Goal: Check status: Check status

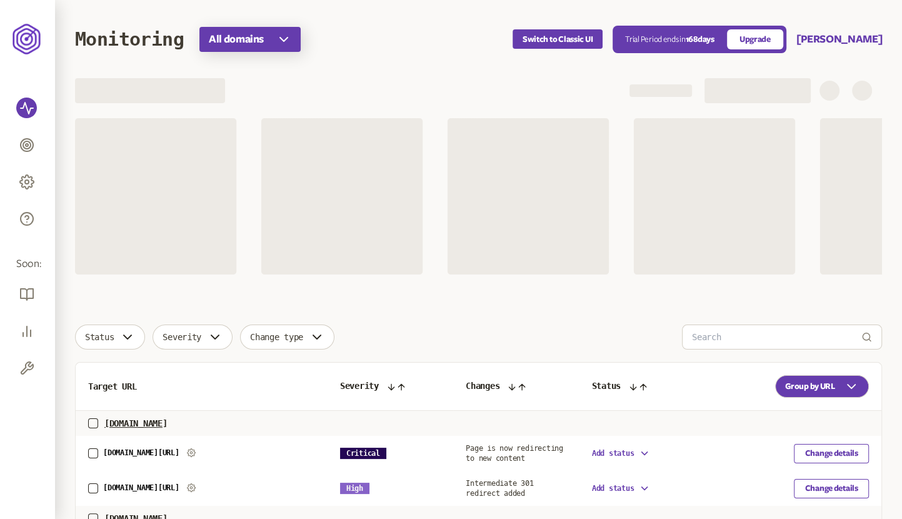
click at [236, 43] on span "All domains" at bounding box center [236, 39] width 55 height 15
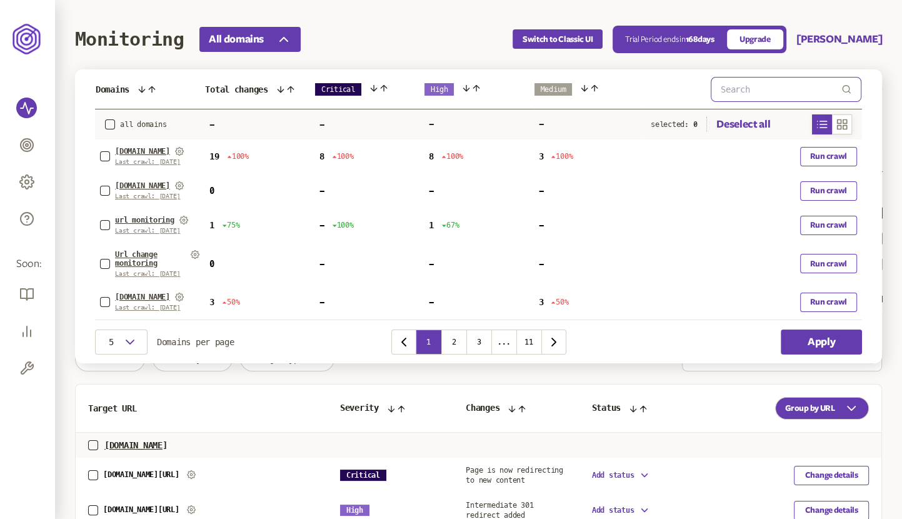
click at [755, 93] on input "text" at bounding box center [781, 90] width 121 height 24
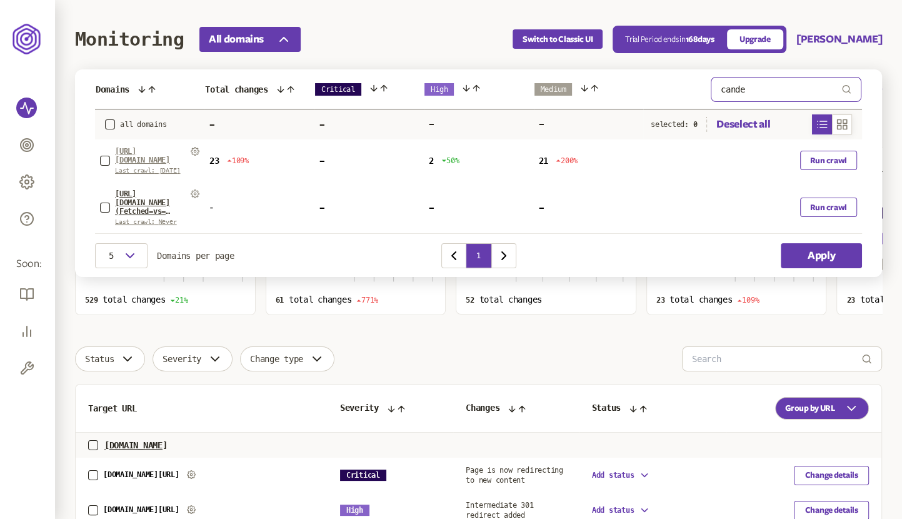
type input "cande"
click at [140, 153] on span "[URL][DOMAIN_NAME]" at bounding box center [150, 156] width 71 height 18
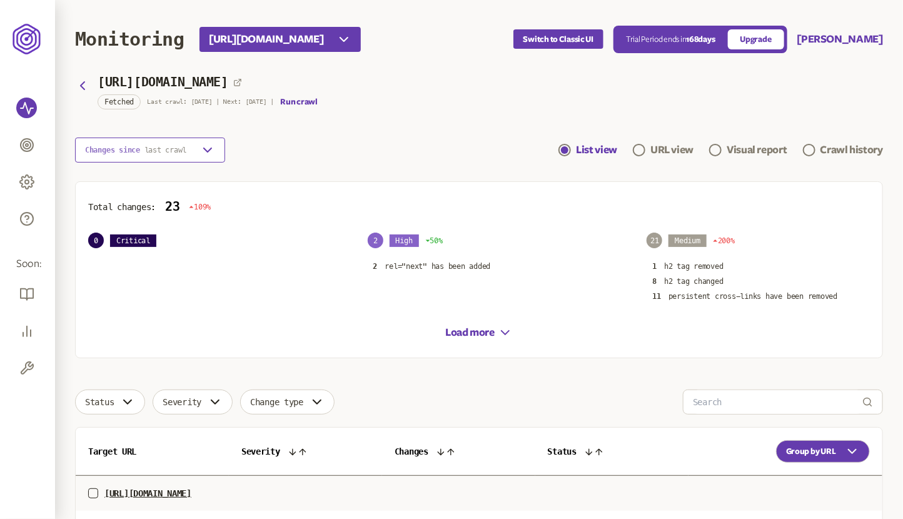
click at [170, 151] on span "last crawl" at bounding box center [165, 150] width 43 height 9
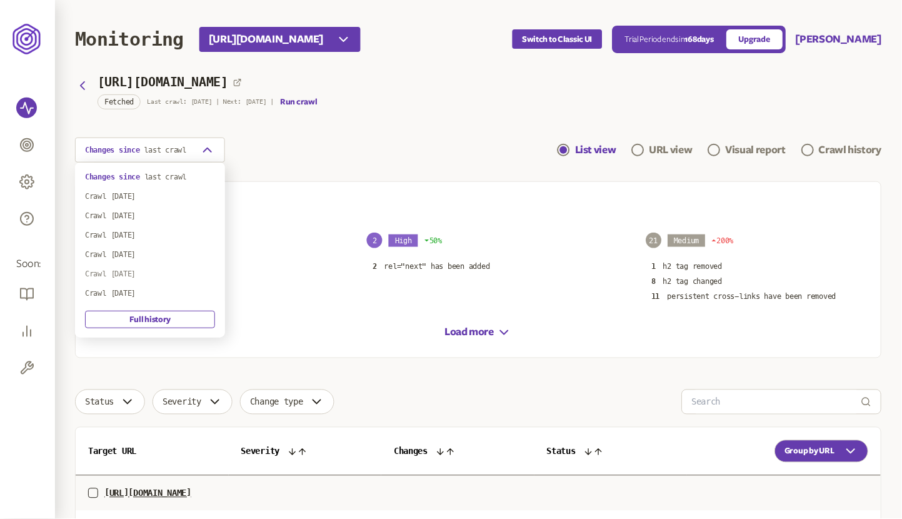
scroll to position [54, 0]
click at [143, 258] on div "Crawl [DATE]" at bounding box center [150, 258] width 130 height 10
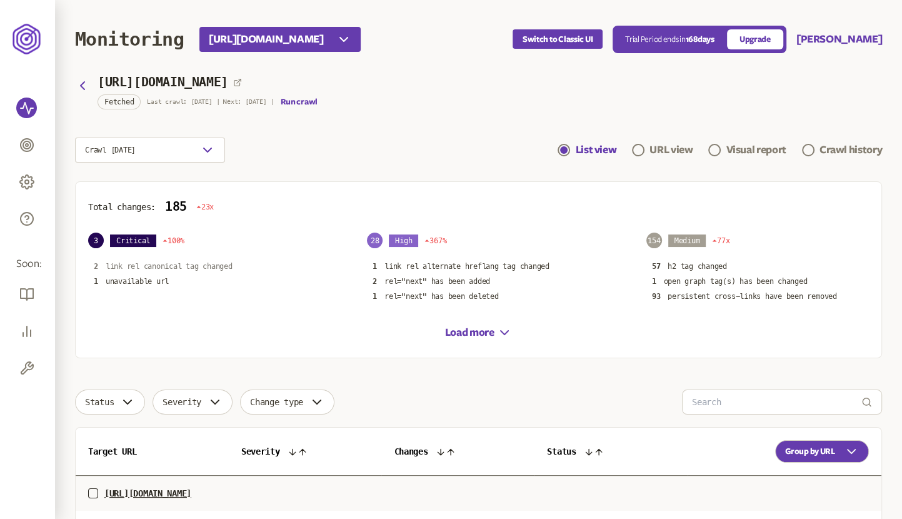
click at [172, 261] on p "link rel canonical tag changed" at bounding box center [169, 266] width 127 height 10
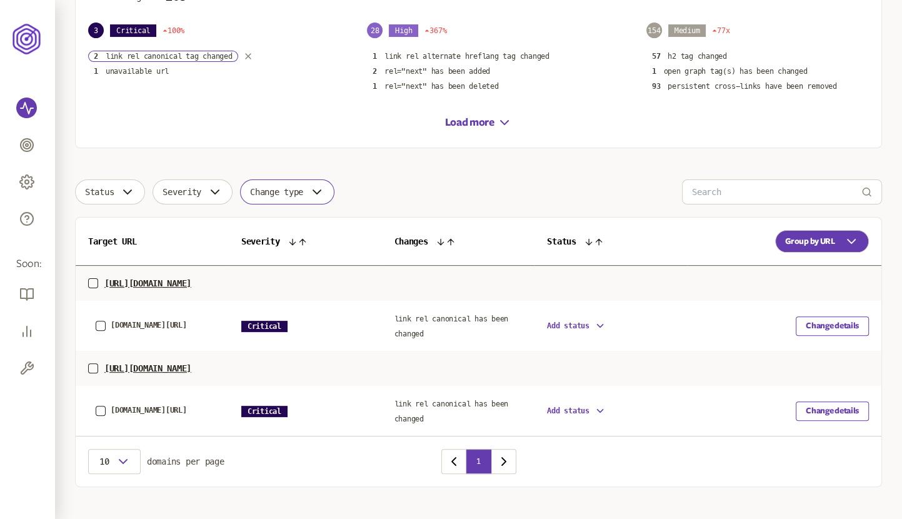
scroll to position [226, 0]
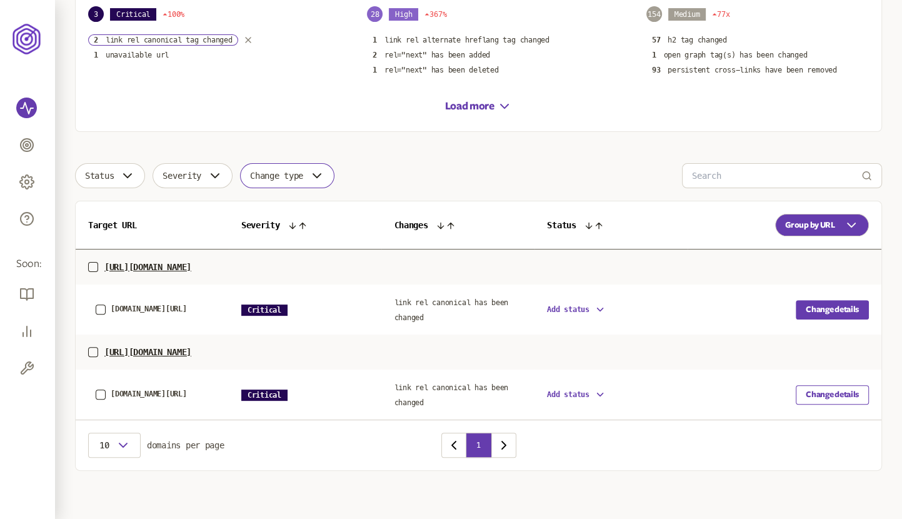
click at [830, 305] on button "Change details" at bounding box center [832, 309] width 73 height 19
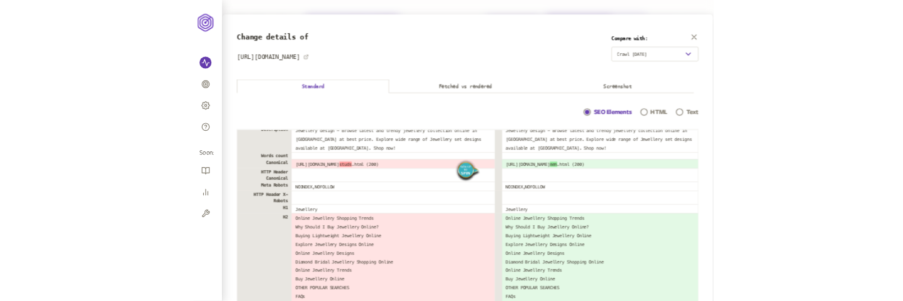
scroll to position [60, 0]
